Goal: Check status

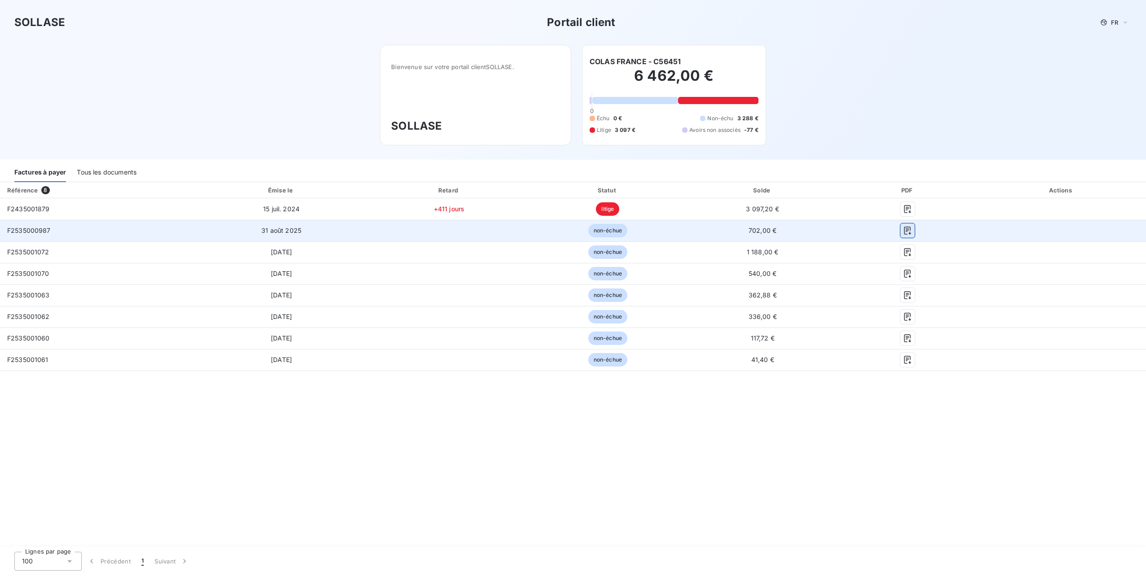
click at [904, 232] on icon "button" at bounding box center [907, 230] width 9 height 9
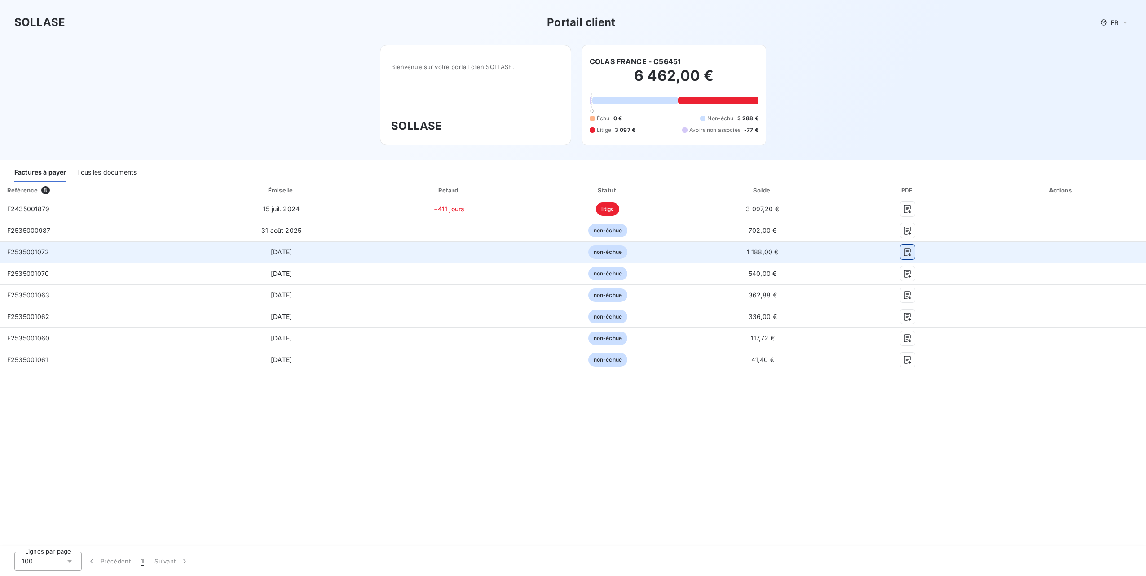
click at [905, 254] on icon "button" at bounding box center [907, 252] width 9 height 9
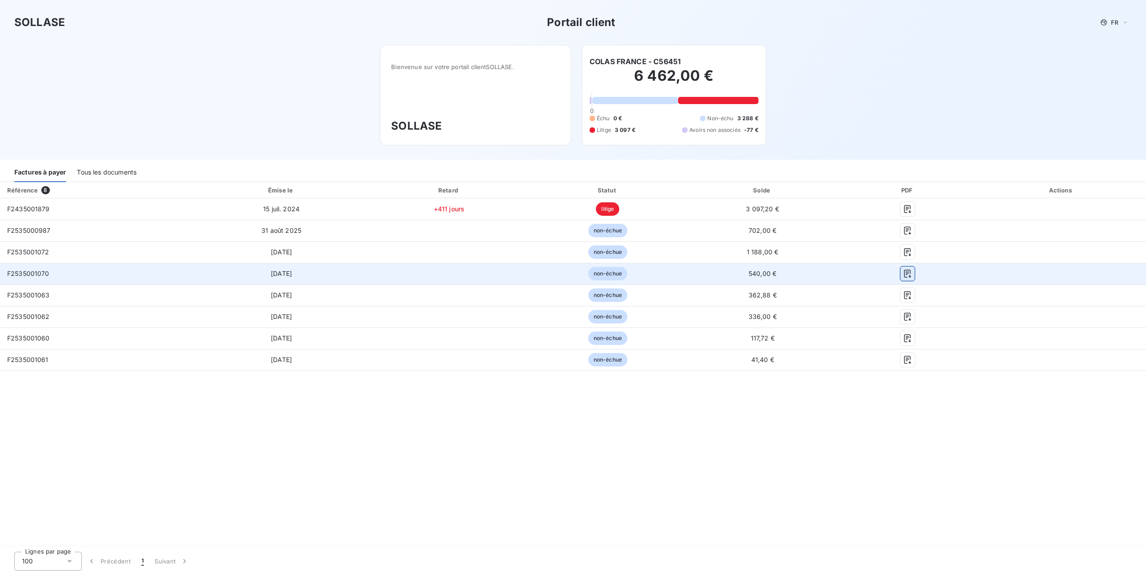
click at [905, 271] on icon "button" at bounding box center [907, 273] width 9 height 9
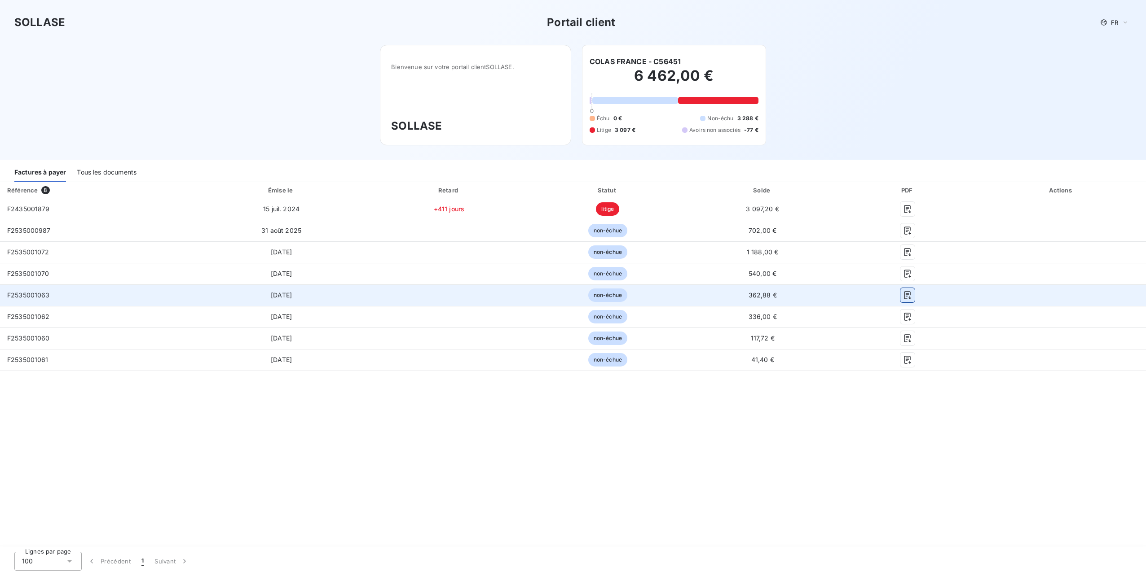
click at [908, 295] on icon "button" at bounding box center [907, 295] width 9 height 9
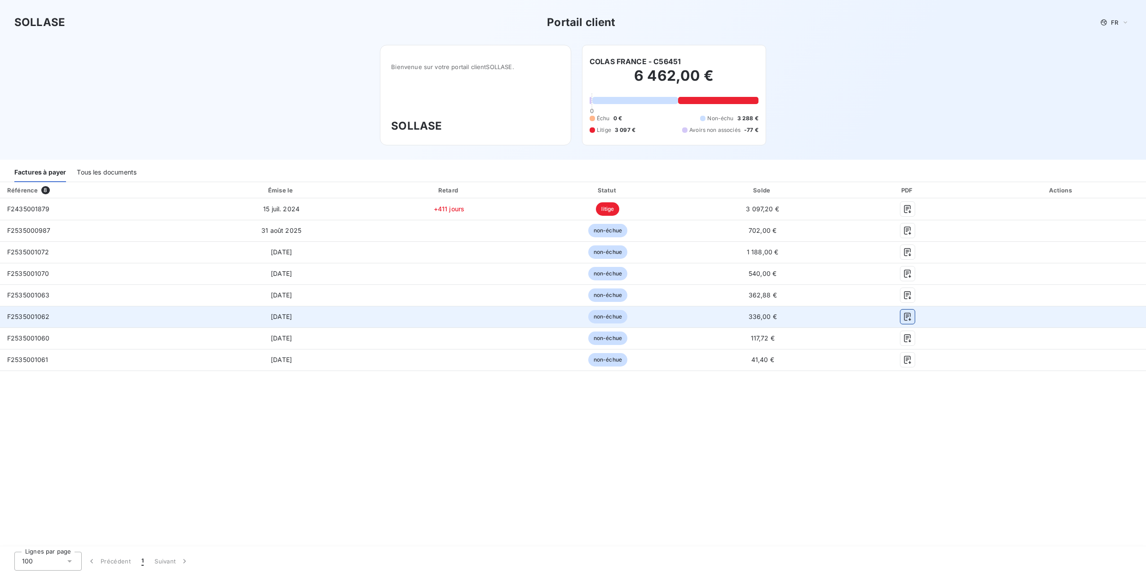
click at [907, 314] on icon "button" at bounding box center [907, 316] width 9 height 9
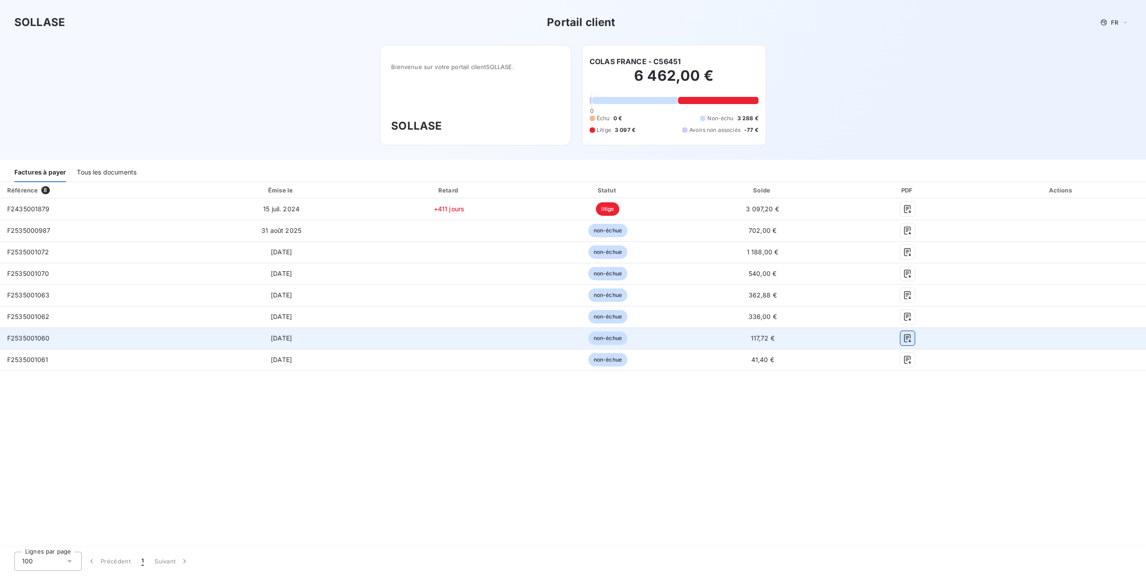
click at [909, 341] on icon "button" at bounding box center [907, 338] width 7 height 8
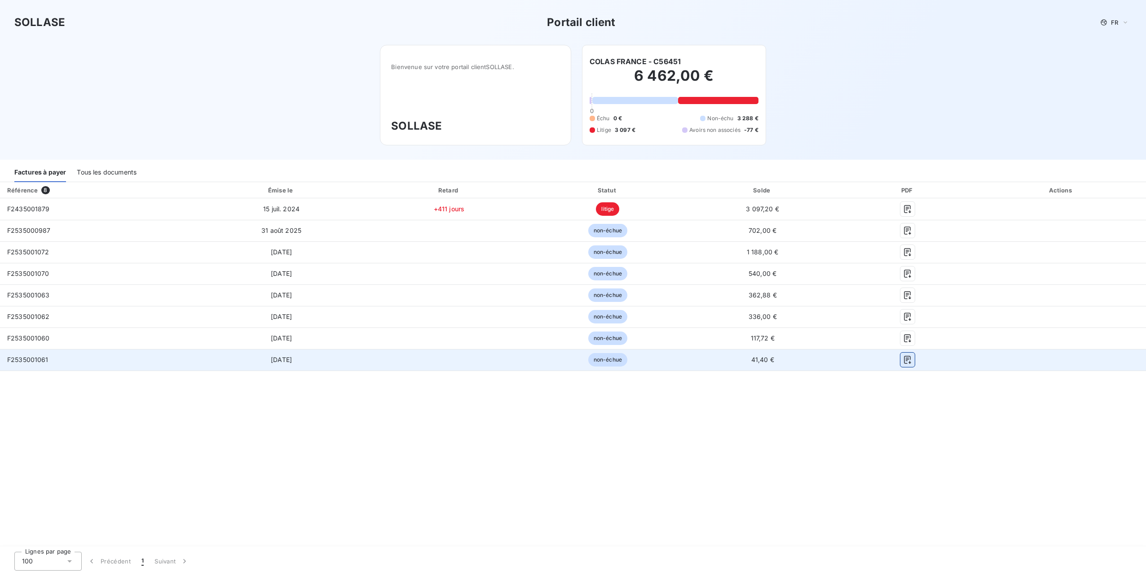
click at [910, 360] on icon "button" at bounding box center [907, 360] width 9 height 9
